Goal: Information Seeking & Learning: Learn about a topic

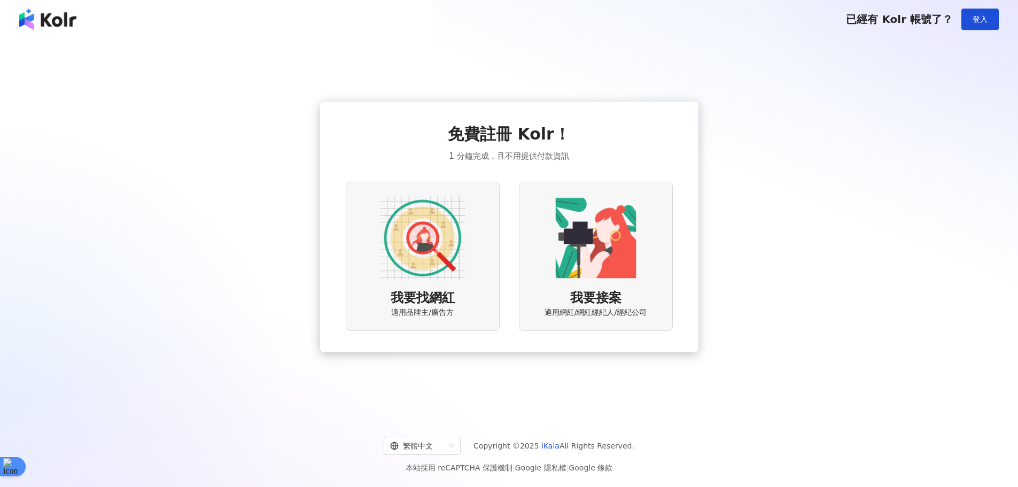
click at [399, 241] on img at bounding box center [422, 237] width 85 height 85
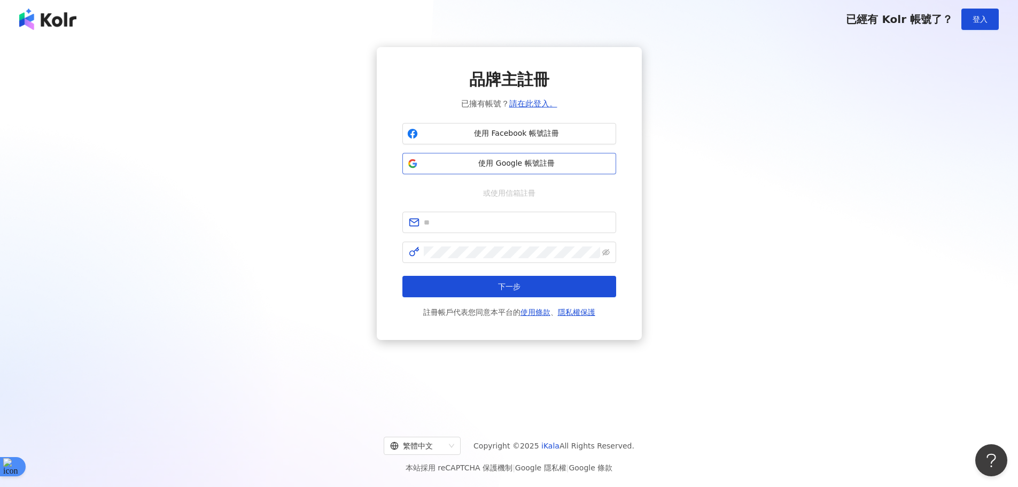
click at [526, 171] on button "使用 Google 帳號註冊" at bounding box center [509, 163] width 214 height 21
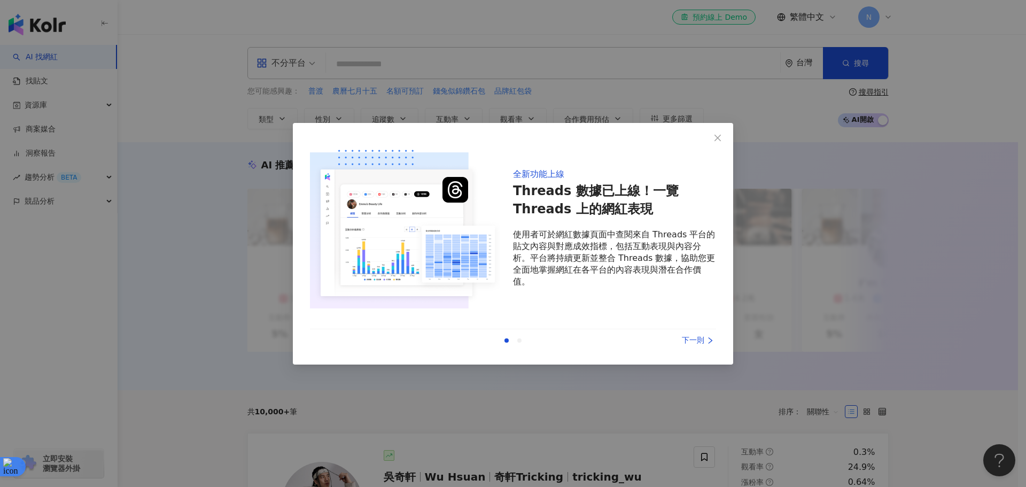
click at [691, 340] on div "下一則" at bounding box center [676, 340] width 80 height 12
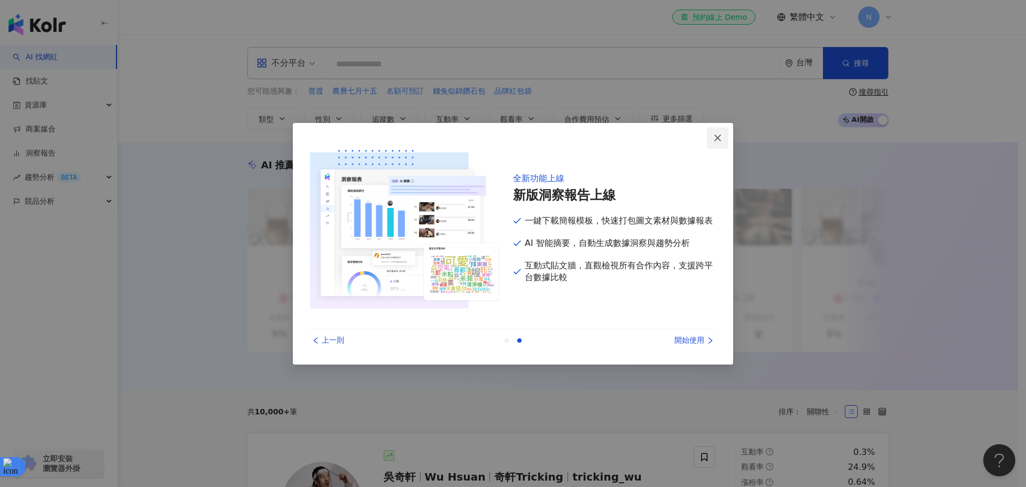
click at [717, 139] on icon "close" at bounding box center [717, 138] width 9 height 9
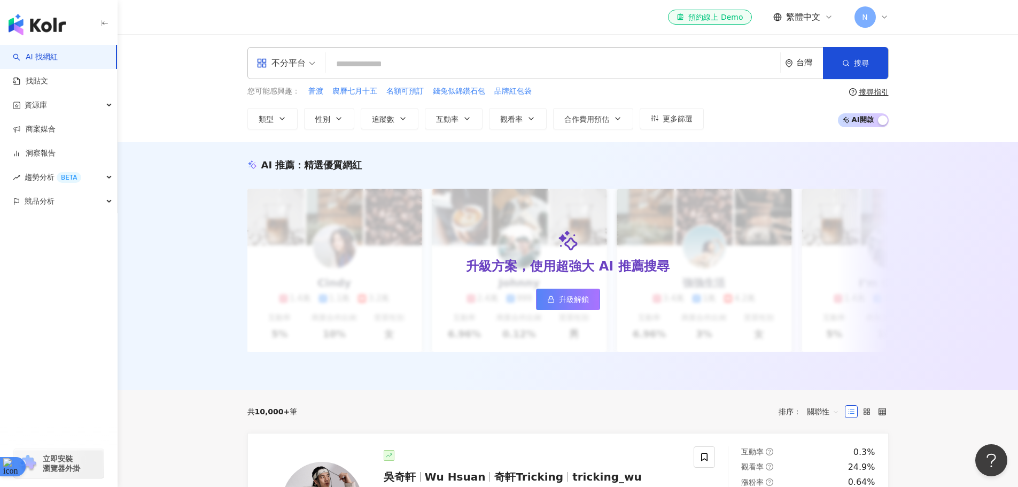
click at [438, 63] on input "search" at bounding box center [553, 64] width 446 height 20
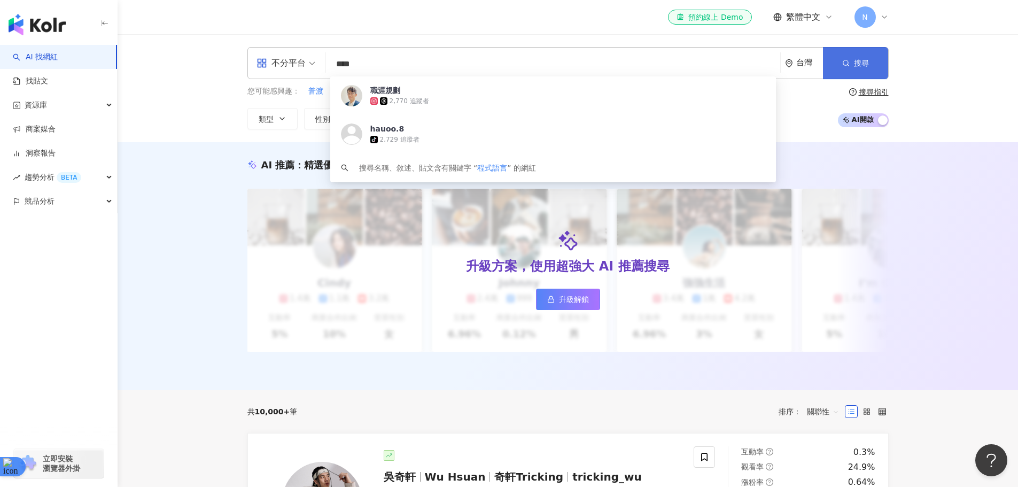
type input "****"
click at [872, 65] on button "搜尋" at bounding box center [855, 63] width 65 height 32
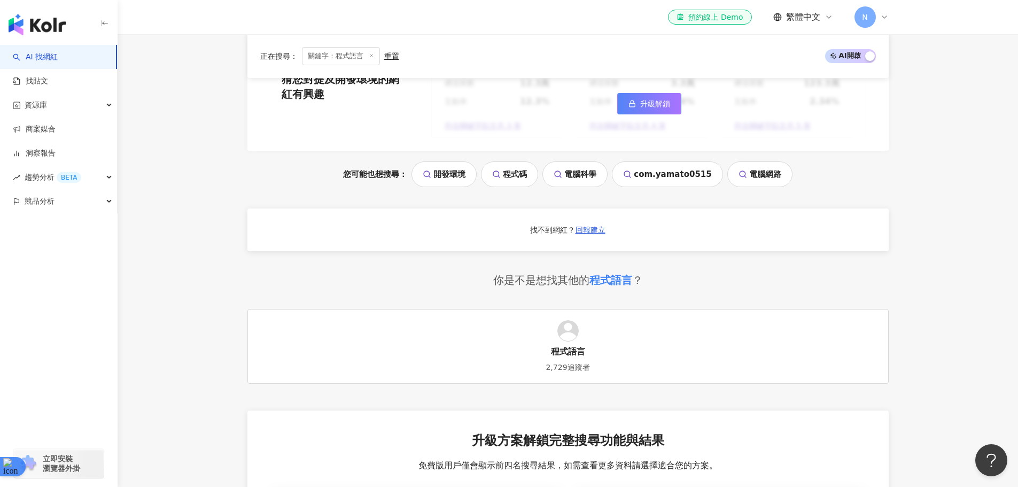
scroll to position [1015, 0]
click at [454, 188] on link "開發環境" at bounding box center [443, 175] width 65 height 26
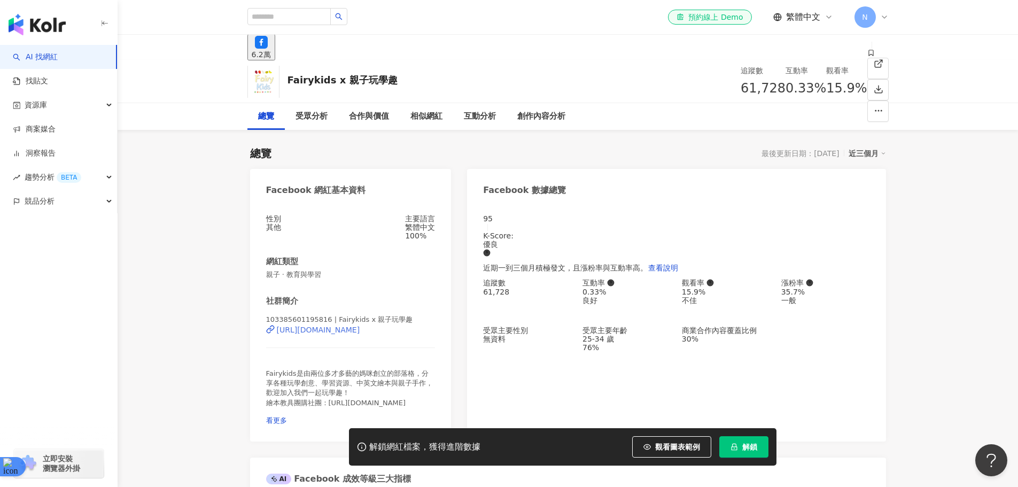
click at [360, 334] on div "[URL][DOMAIN_NAME]" at bounding box center [318, 329] width 83 height 9
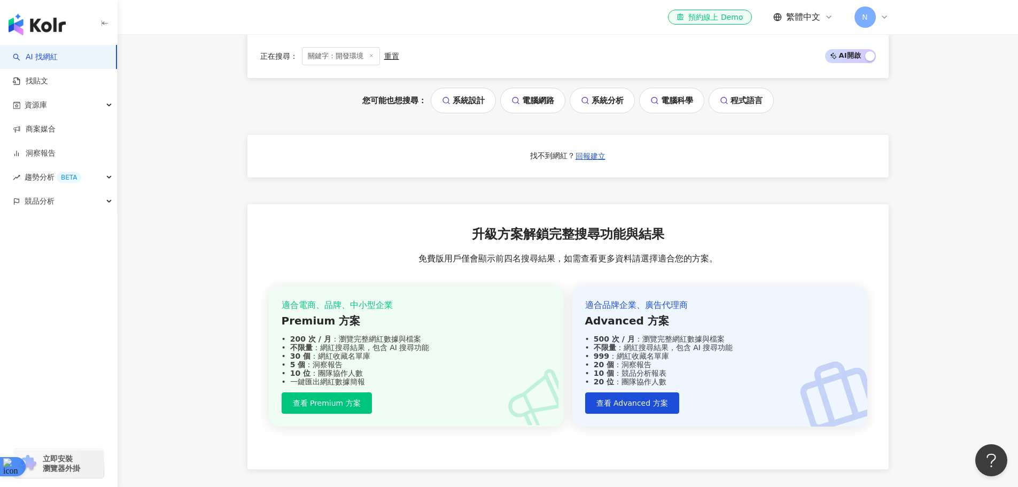
scroll to position [971, 0]
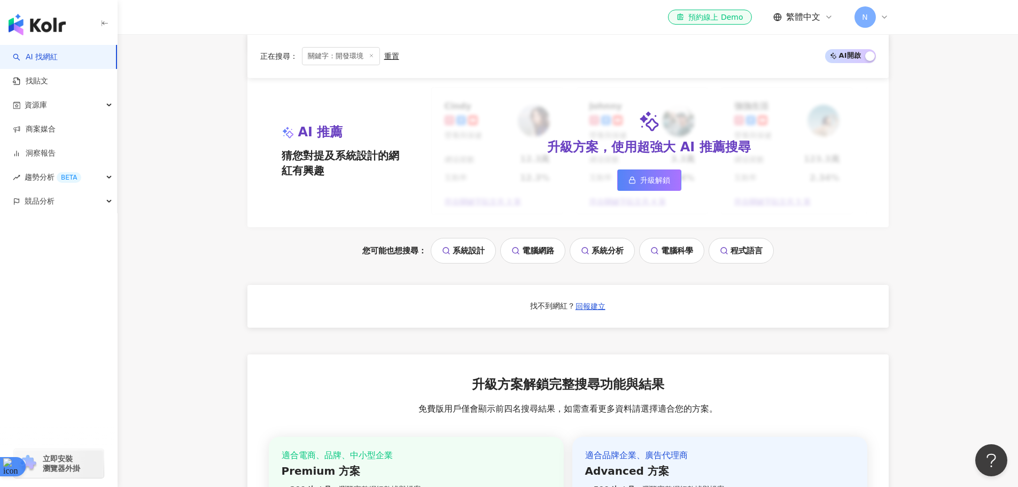
click at [665, 263] on link "電腦科學" at bounding box center [671, 251] width 65 height 26
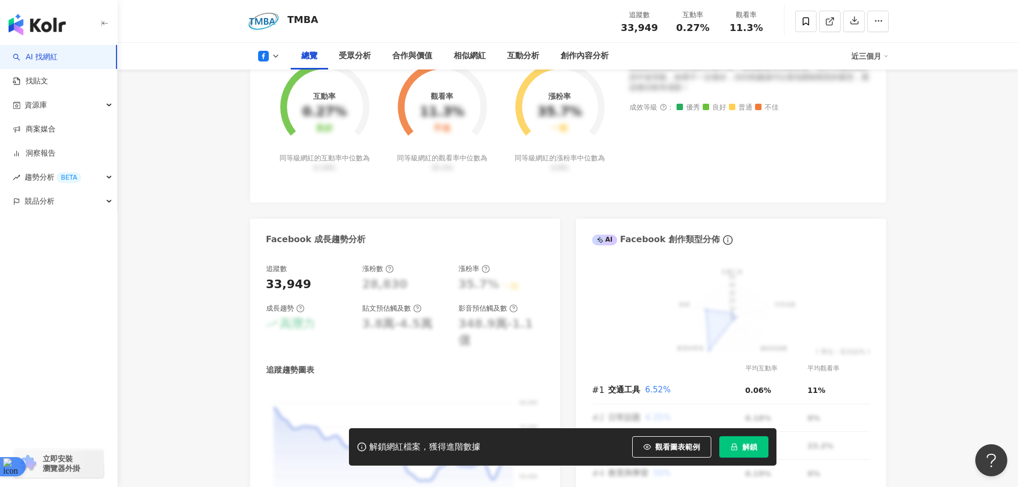
scroll to position [107, 0]
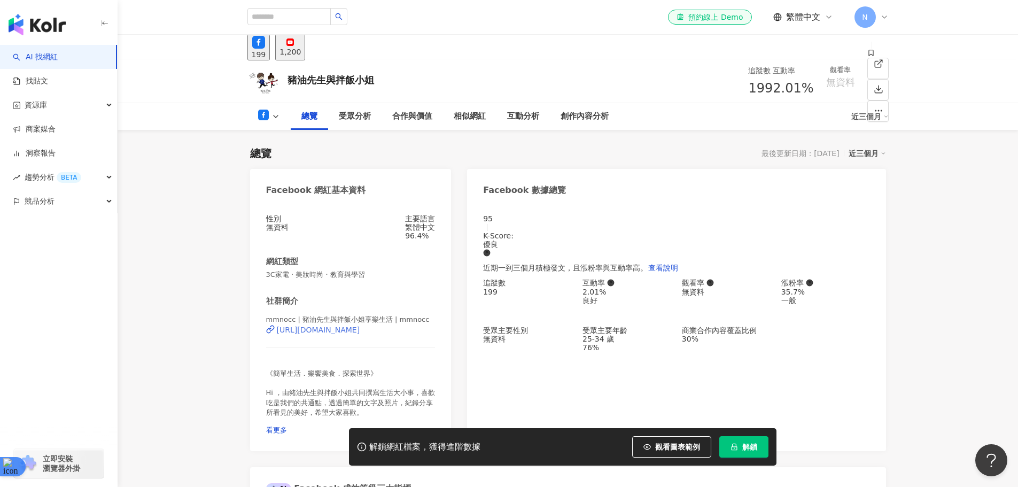
scroll to position [107, 0]
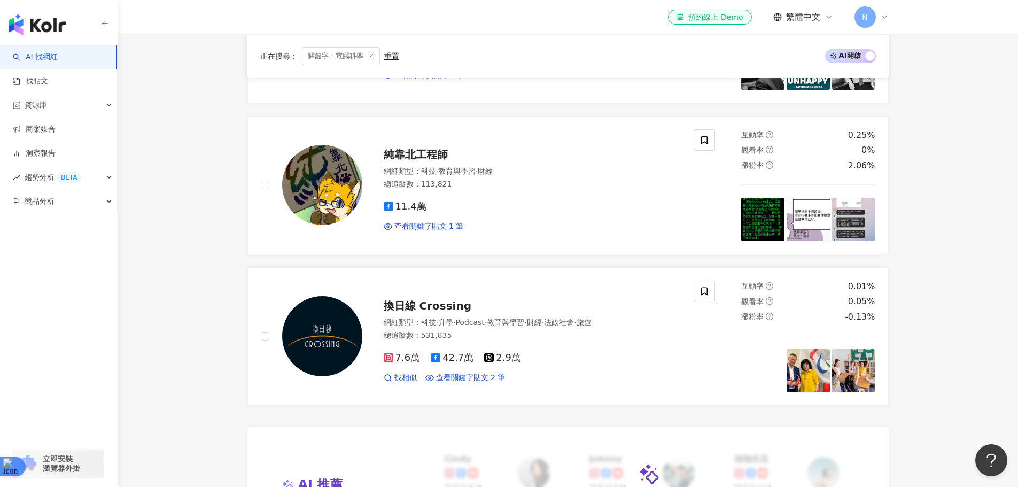
scroll to position [588, 0]
drag, startPoint x: 439, startPoint y: 160, endPoint x: 233, endPoint y: 261, distance: 229.4
click at [233, 261] on div "正在搜尋 ： 關鍵字：電腦科學 重置 AI 開啟 AI 關閉 羅文好公民 羅文 網紅類型 ： 台灣政治 · 日常話題 · 教育與學習 · 財經 · 美食 · …" at bounding box center [568, 370] width 684 height 1202
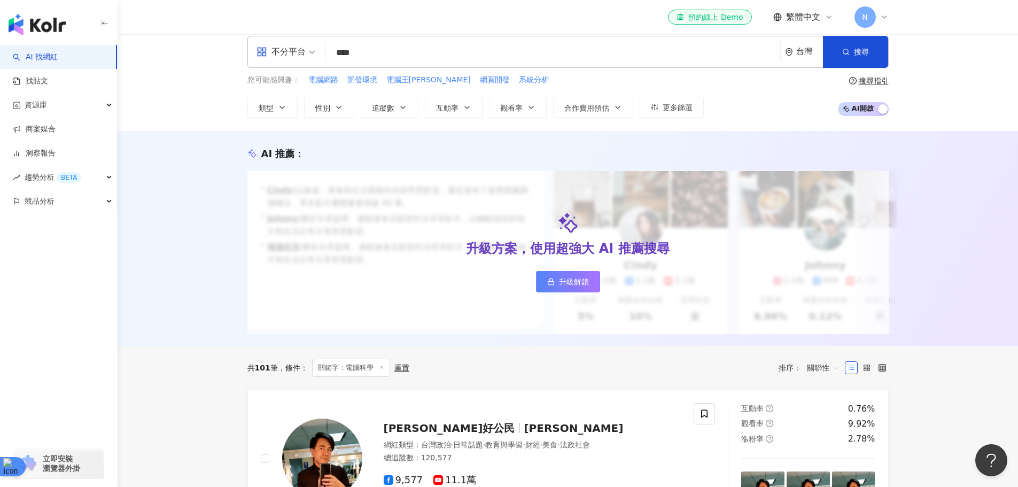
scroll to position [0, 0]
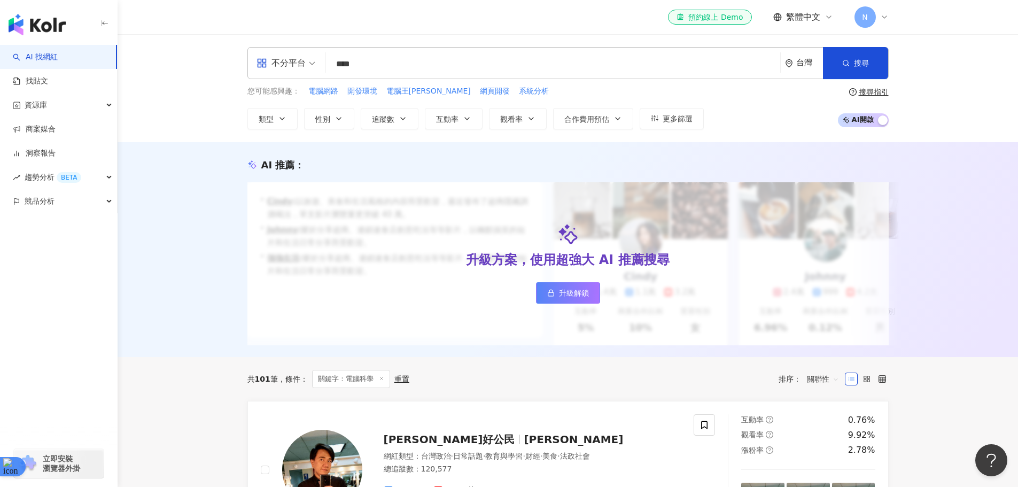
click at [398, 67] on input "****" at bounding box center [553, 64] width 446 height 20
